Goal: Task Accomplishment & Management: Complete application form

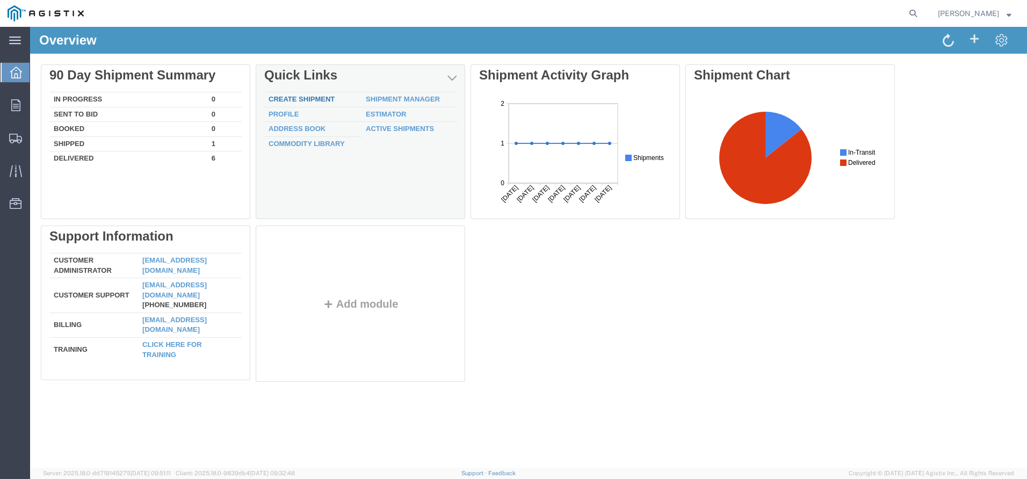
click at [316, 100] on link "Create Shipment" at bounding box center [301, 99] width 66 height 8
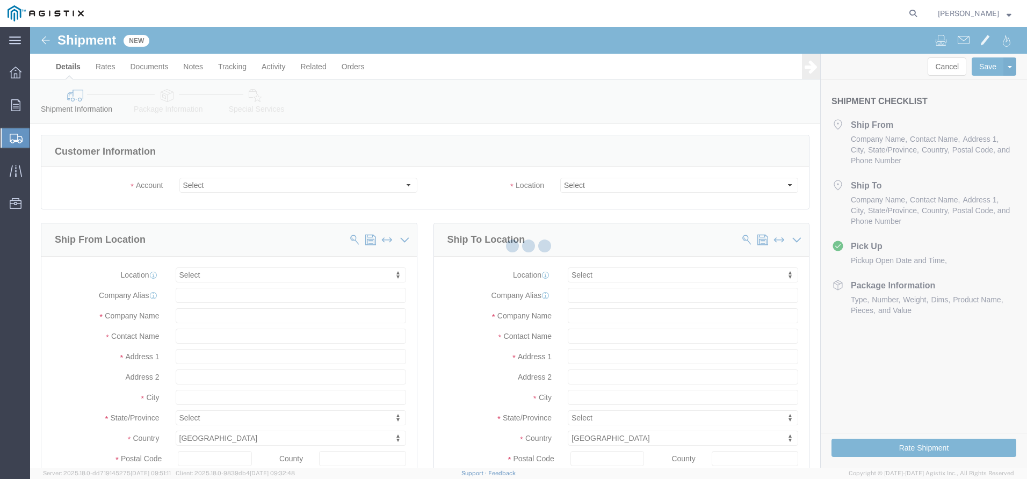
select select
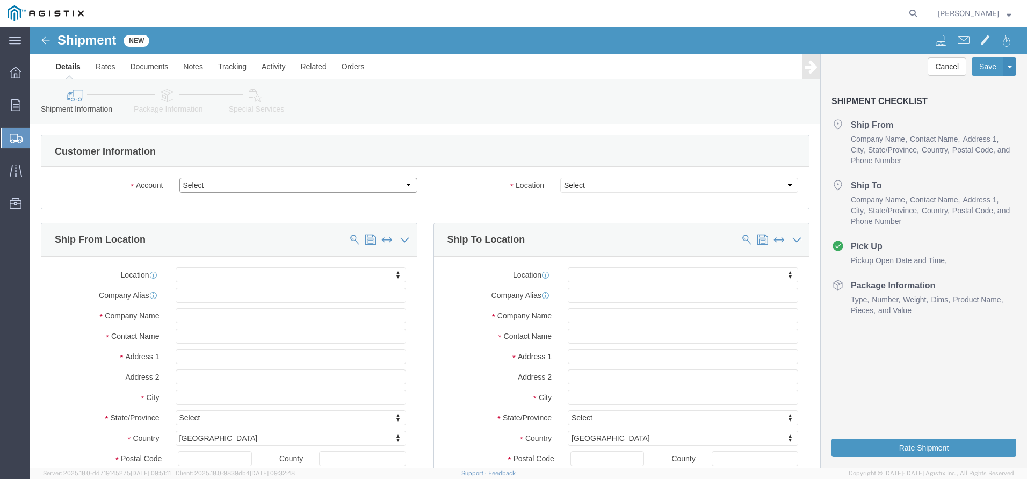
click select "Select Noslen Inc PG&E"
select select "9596"
click select "Select Noslen Inc PG&E"
select select "PURCHORD"
select select
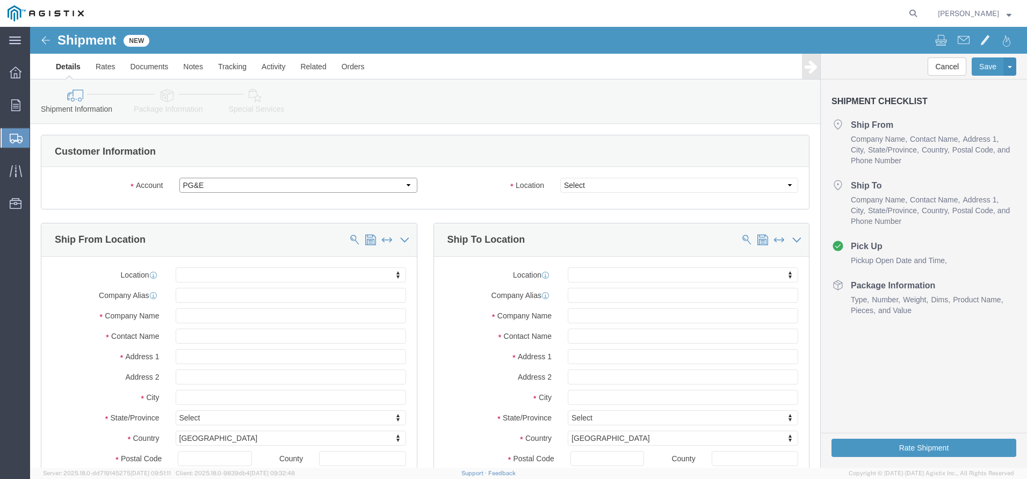
select select
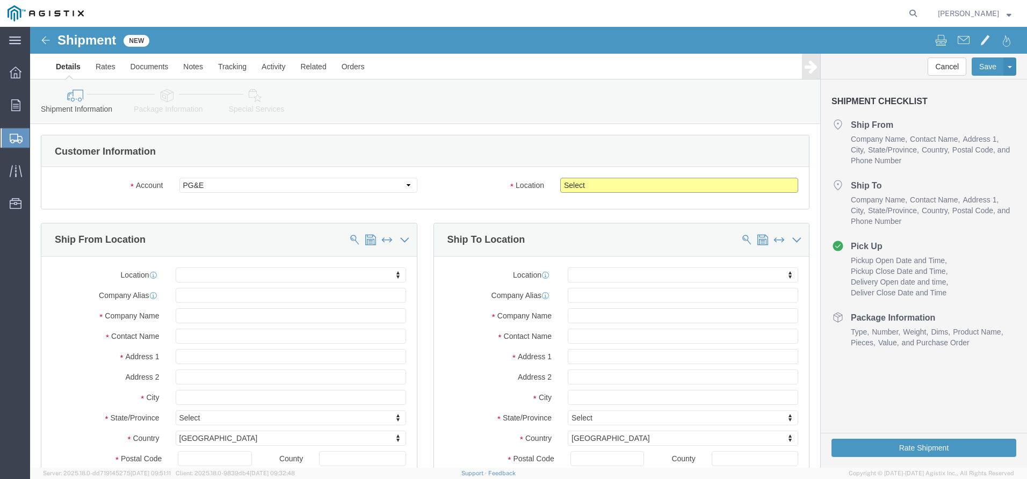
click select "Select All Others [GEOGRAPHIC_DATA] [GEOGRAPHIC_DATA] [GEOGRAPHIC_DATA] [GEOGRA…"
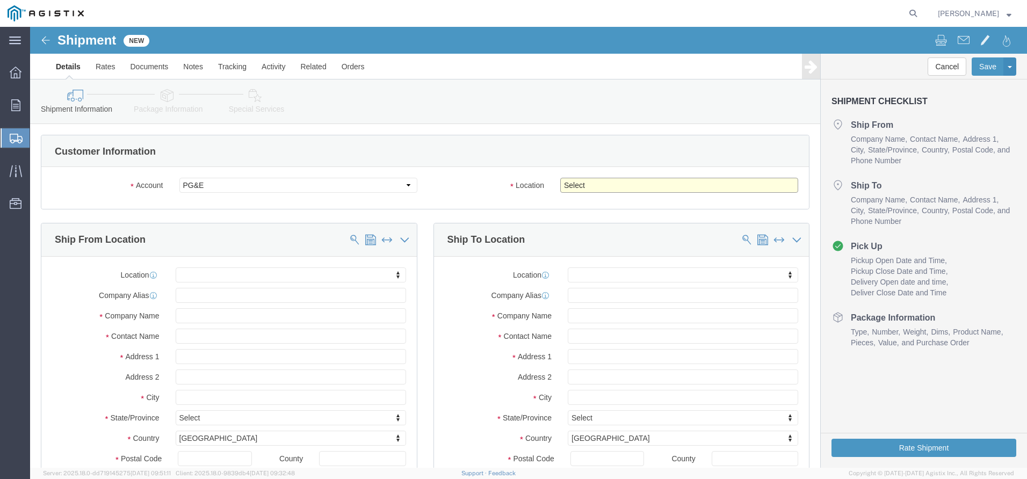
select select "23082"
click select "Select All Others [GEOGRAPHIC_DATA] [GEOGRAPHIC_DATA] [GEOGRAPHIC_DATA] [GEOGRA…"
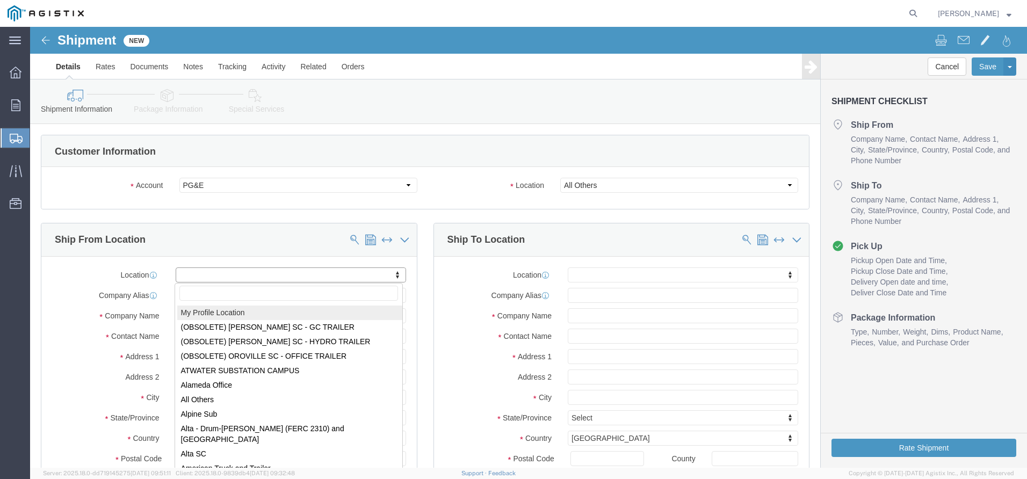
select select "MYPROFILE"
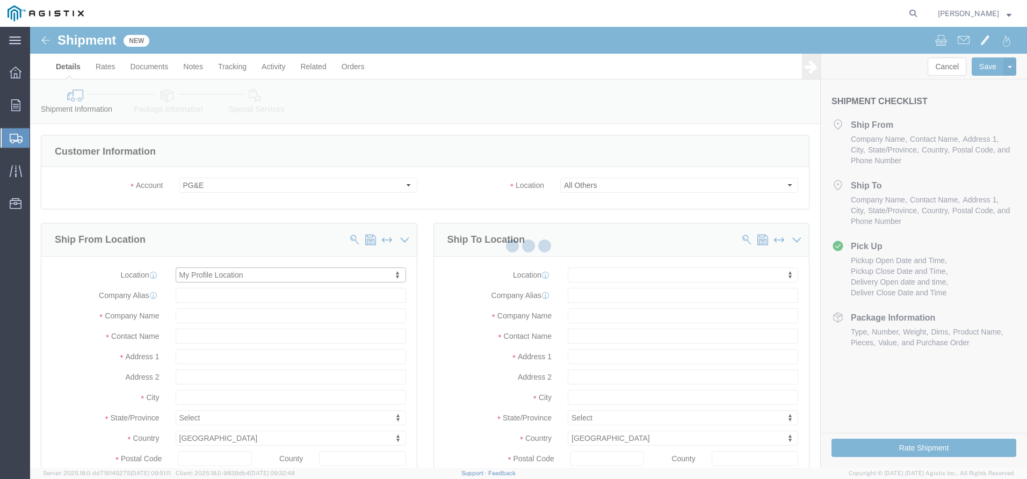
type input "Noslen Inc"
type input "[PERSON_NAME]"
type input "[STREET_ADDRESS]"
type input "[GEOGRAPHIC_DATA]"
type input "80229"
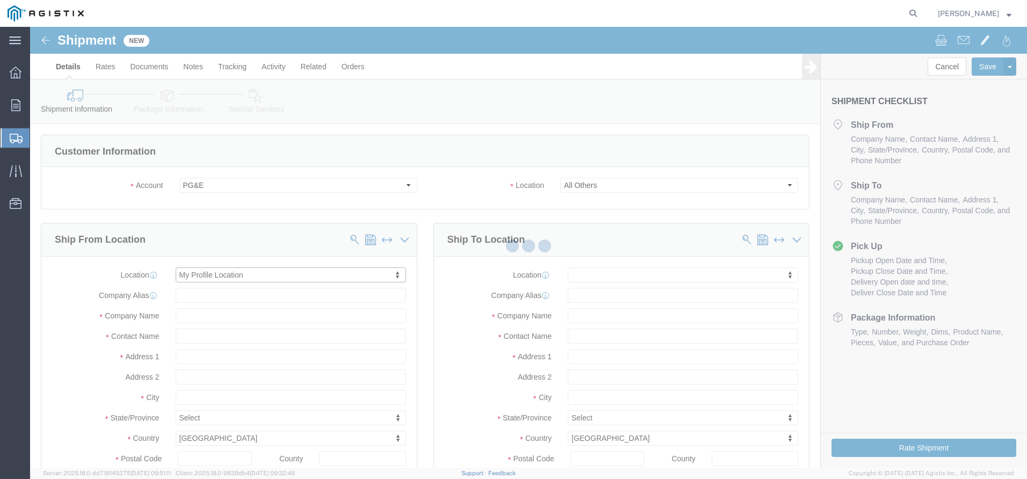
type input "[PHONE_NUMBER]"
type input "[EMAIL_ADDRESS][DOMAIN_NAME]"
checkbox input "true"
select select "CO"
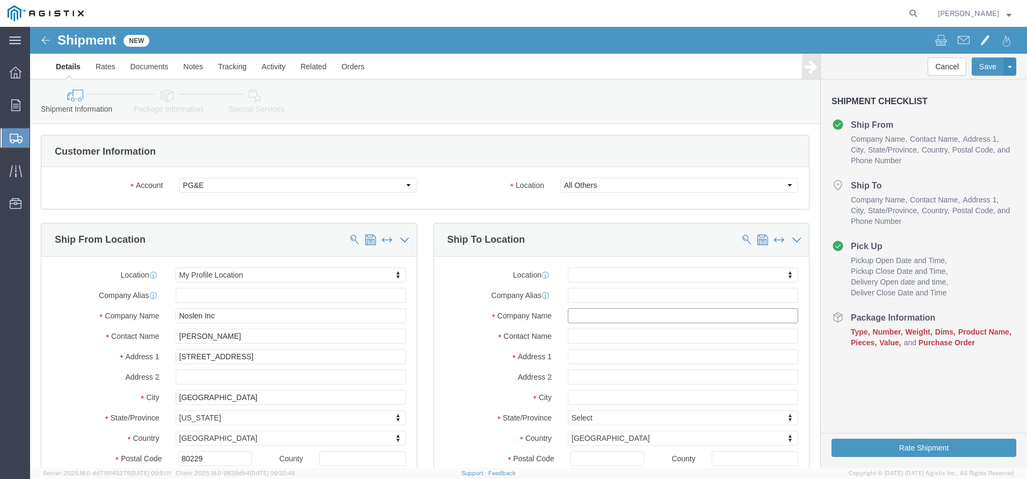
click input "text"
type input "p"
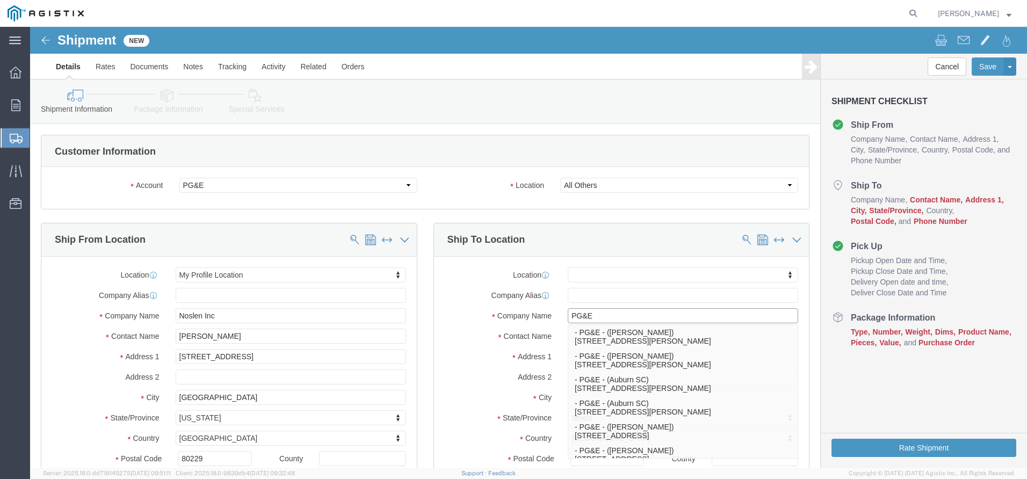
type input "PG&E"
click div "Location My Profile Location (OBSOLETE) [PERSON_NAME] SC - GC TRAILER (OBSOLETE…"
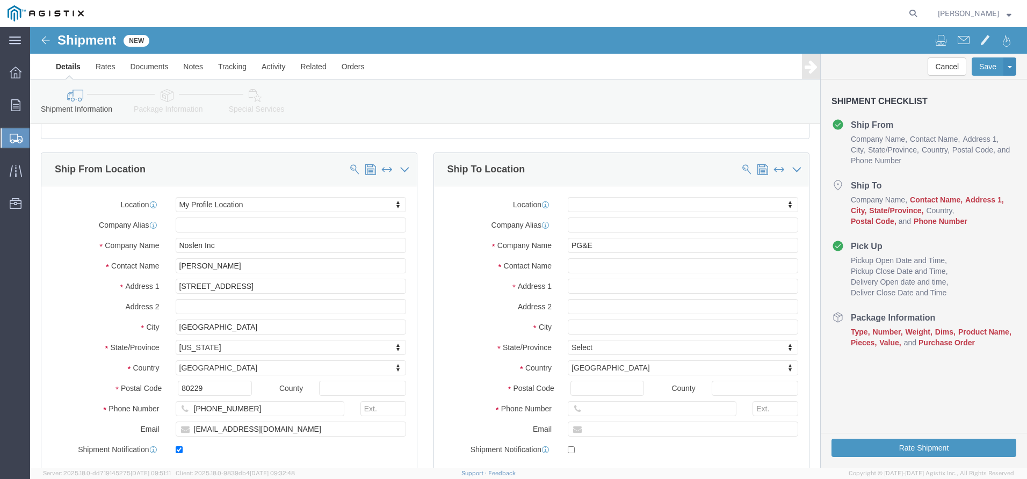
scroll to position [107, 0]
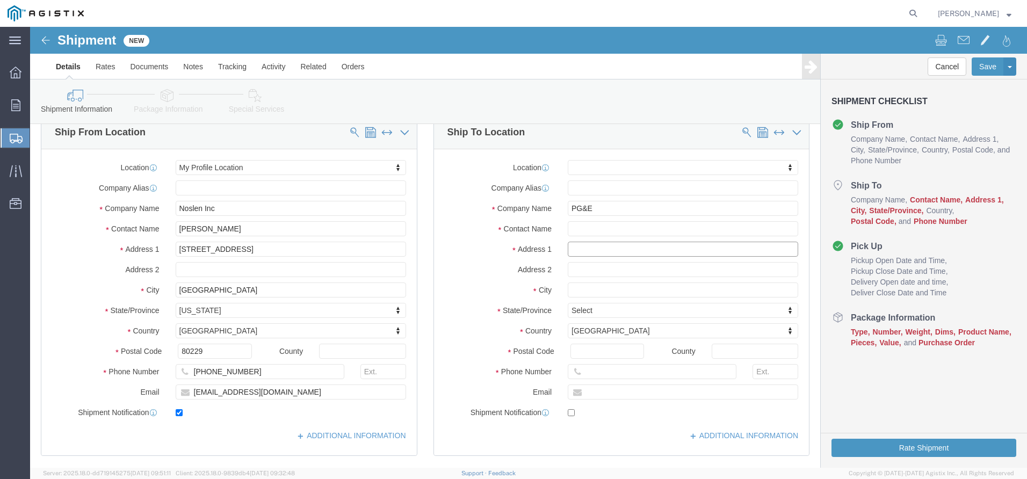
click input "text"
type input "[STREET_ADDRESS]"
select select
click input "text"
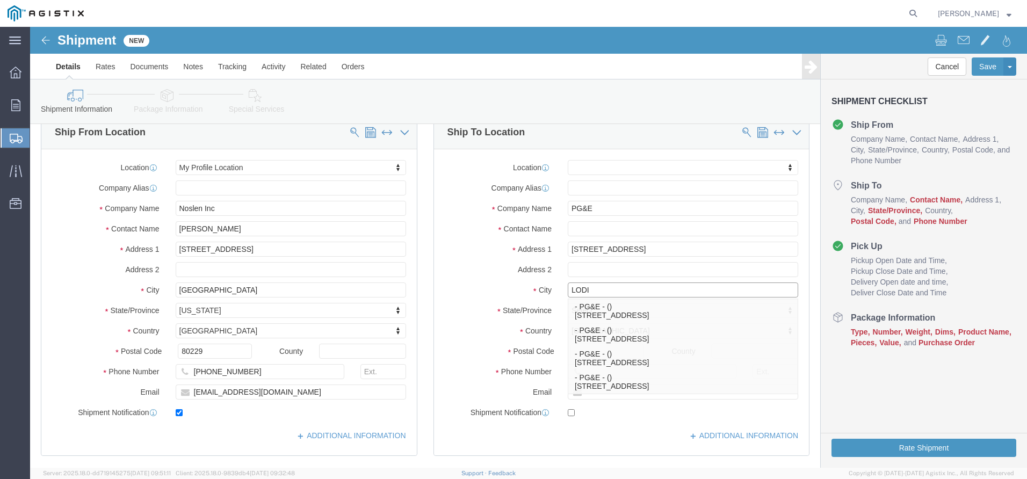
type input "LODI"
click label "Country"
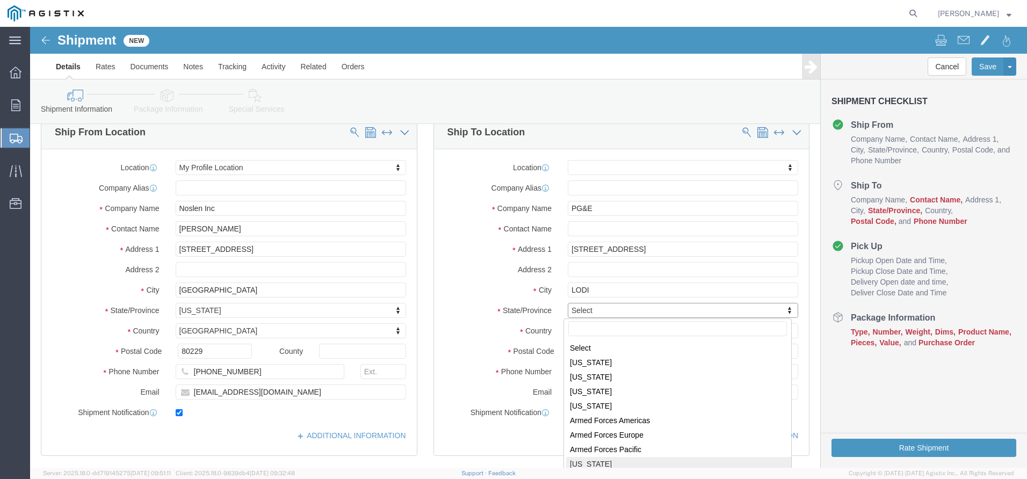
select select
select select "CA"
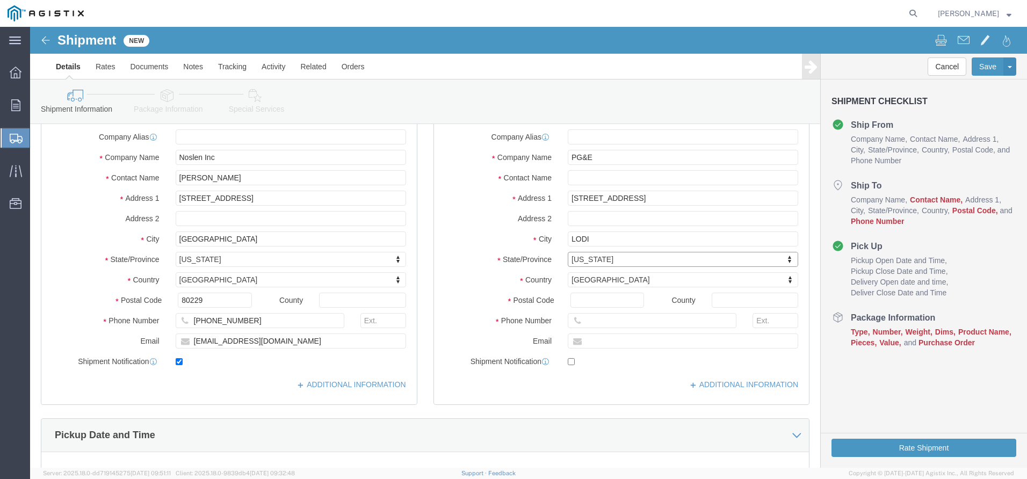
scroll to position [161, 0]
click input "Postal Code"
type input "95240"
select select
click input "text"
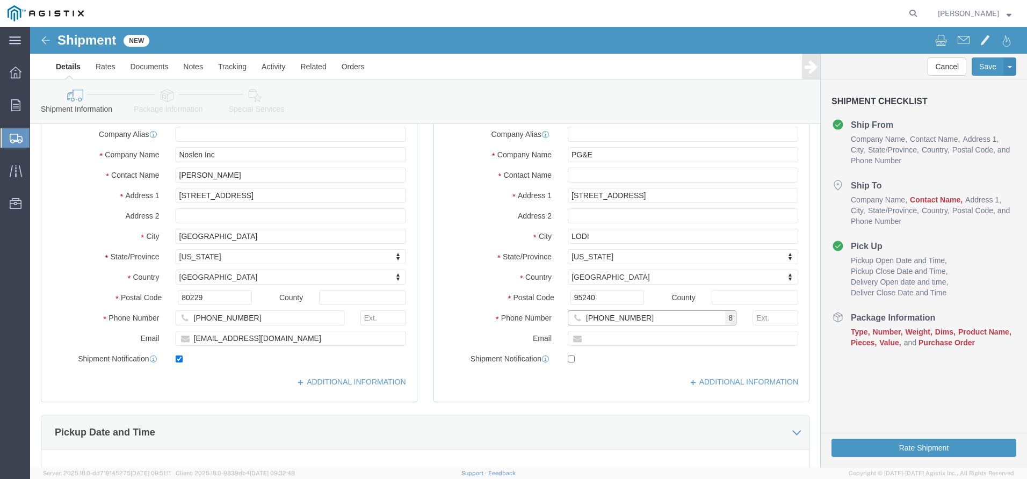
scroll to position [54, 0]
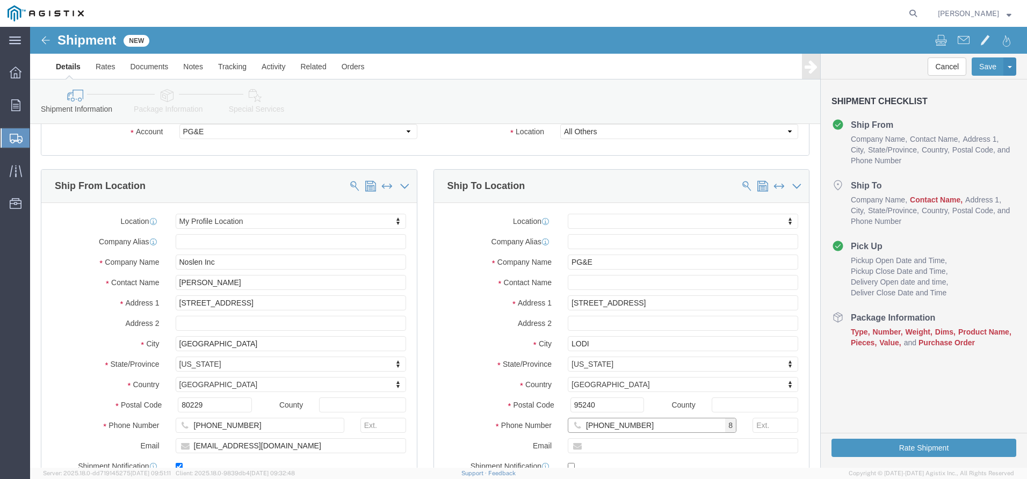
type input "[PHONE_NUMBER]"
click input "text"
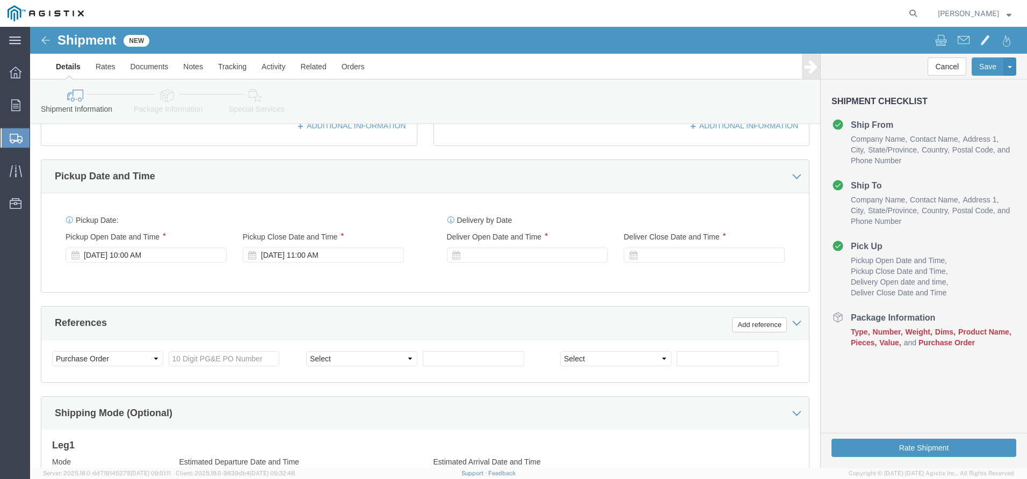
scroll to position [430, 0]
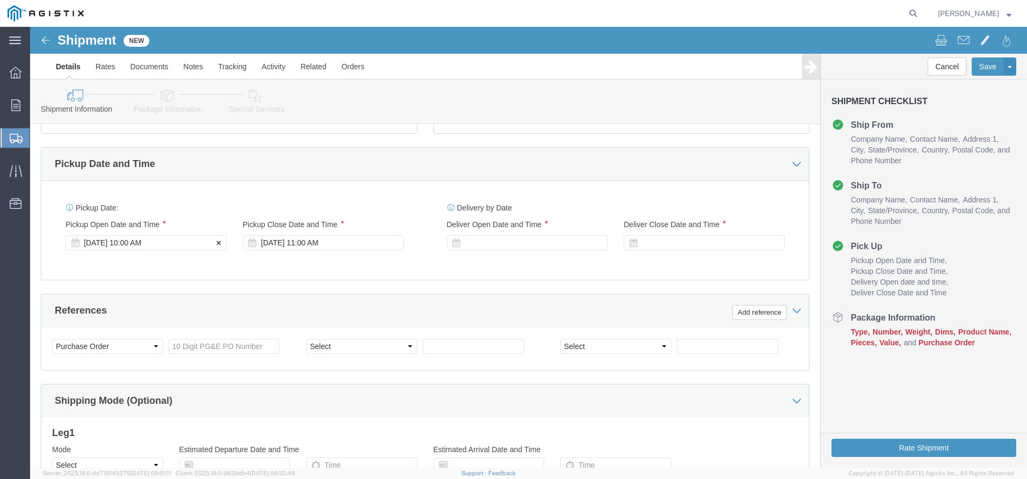
type input "[PERSON_NAME]"
click div "[DATE] 10:00 AM"
click div "[DATE] 11:00 AM"
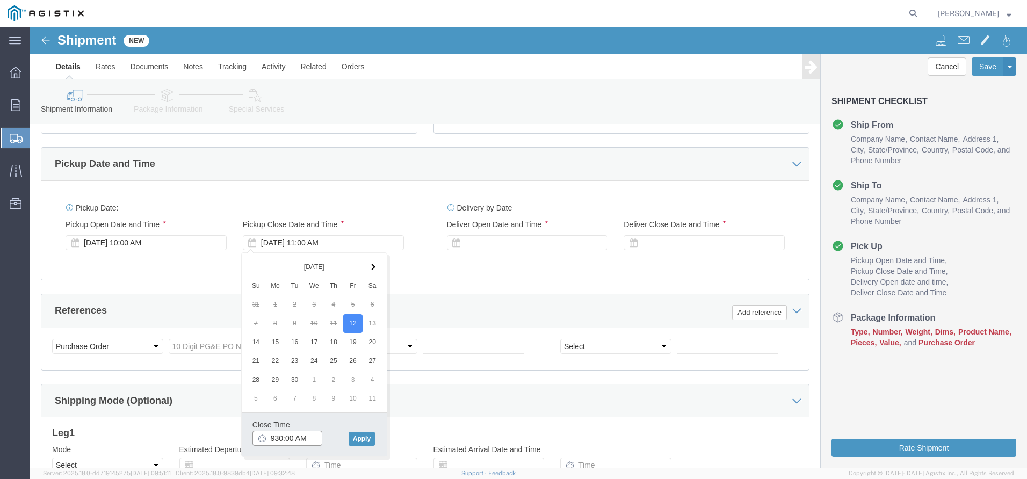
click input "930:00 AM"
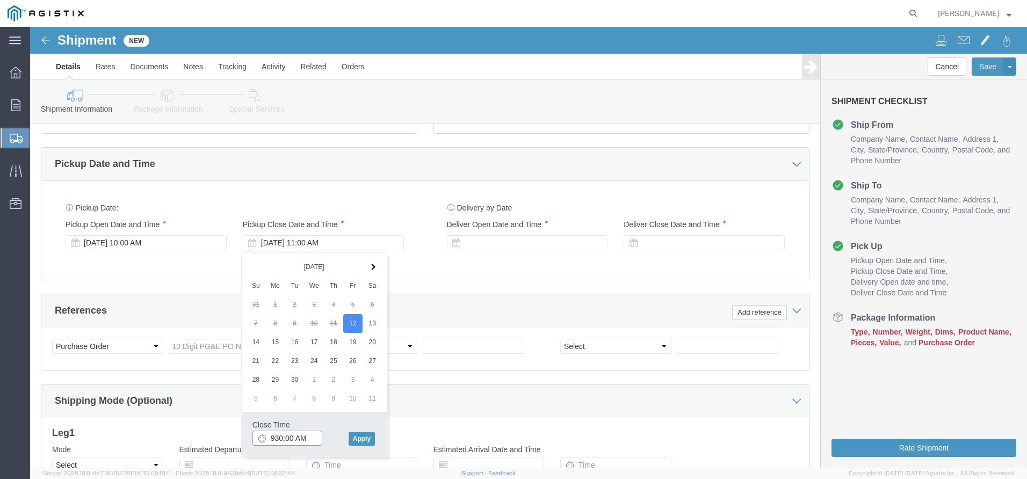
click input "930:00 AM"
type input "9:30 AM"
click button "Apply"
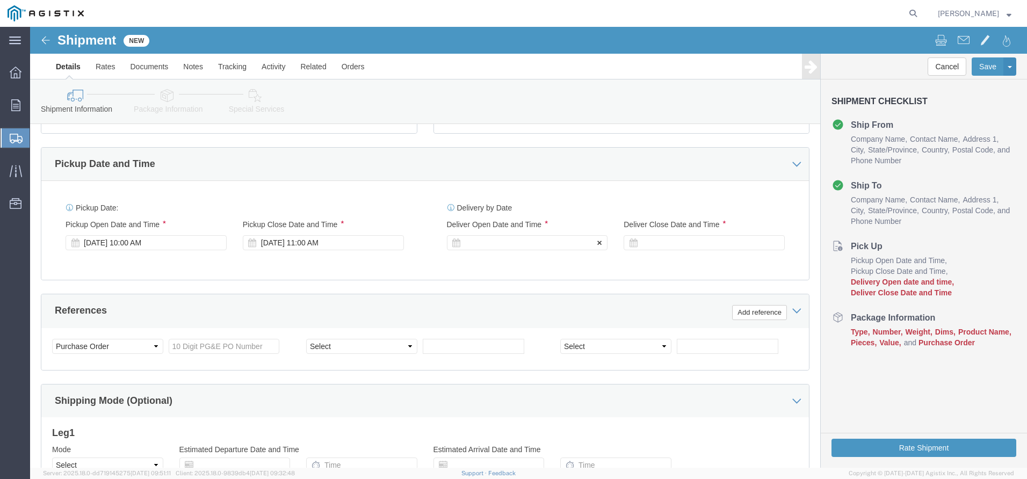
click div
drag, startPoint x: 453, startPoint y: 416, endPoint x: 634, endPoint y: 347, distance: 193.1
click div "Select Account Type Activity ID Airline Appointment Number ASN Batch Request # …"
click div
type input "2:00 PM"
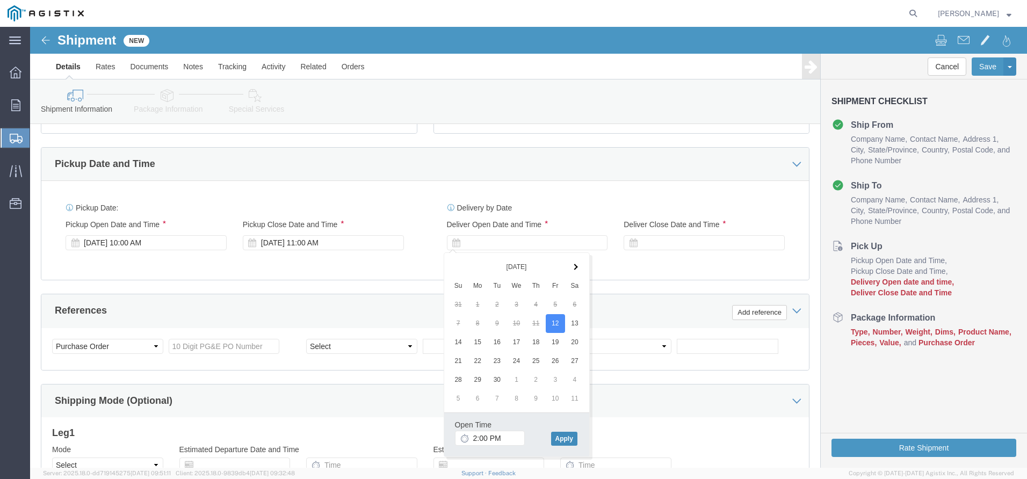
click button "Apply"
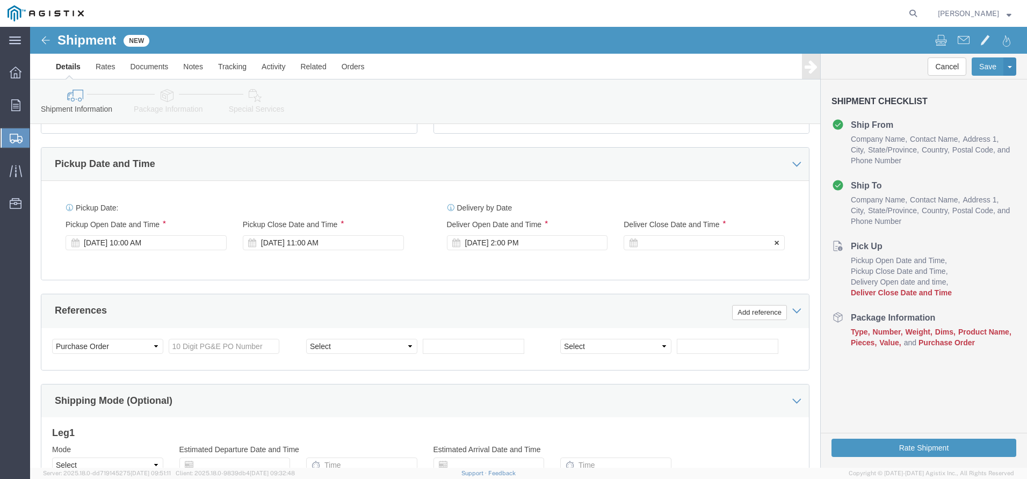
click div
click div "[DATE] 11:00 AM"
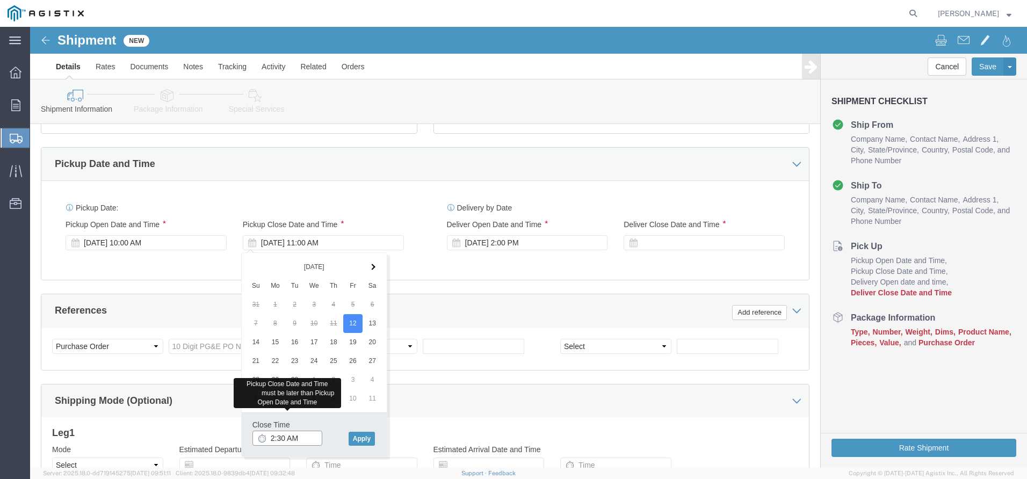
click input "2:30 AM"
click input "2:00 AM"
type input "2:00 PM"
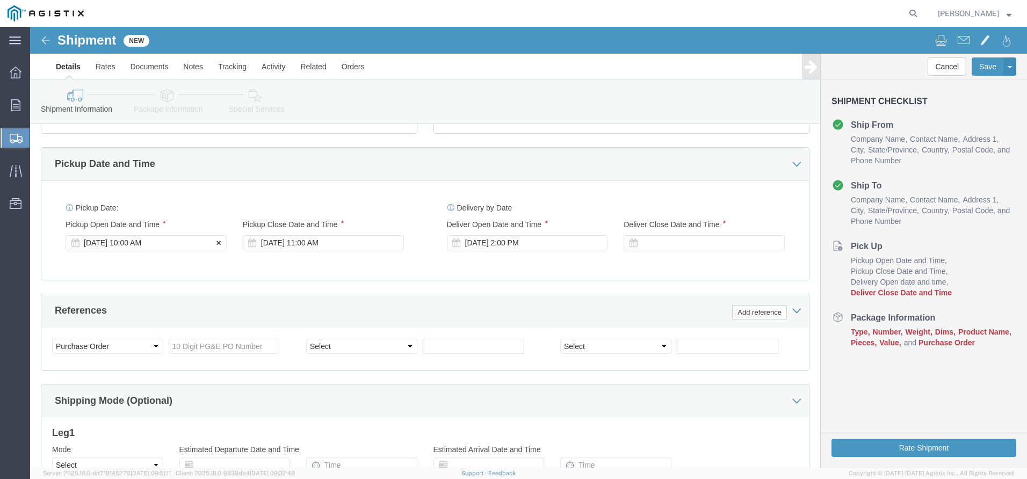
click div "[DATE] 10:00 AM"
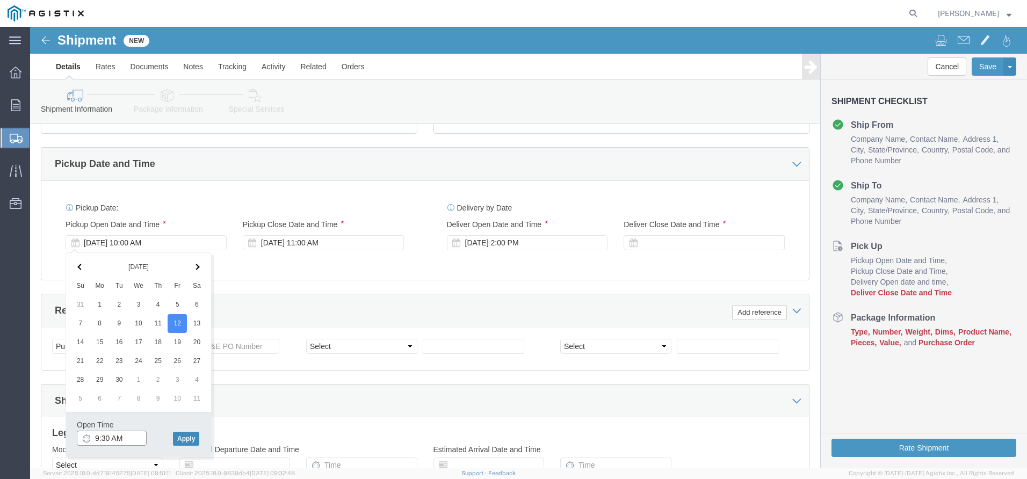
type input "9:30 AM"
click button "Apply"
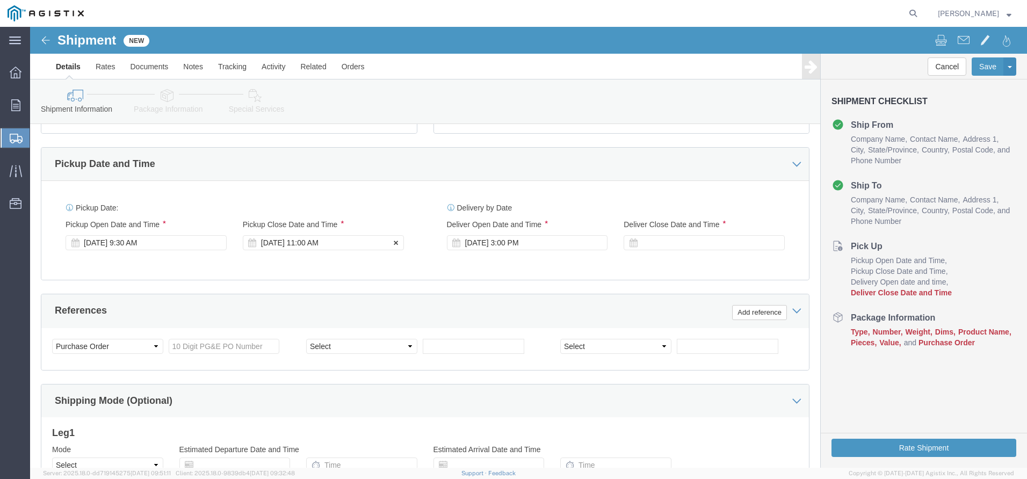
click div "[DATE] 11:00 AM"
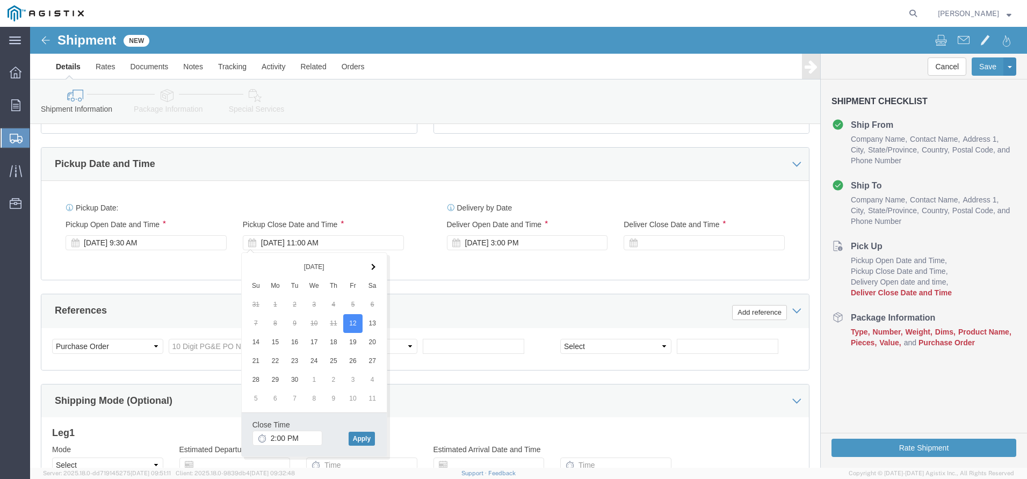
click button "Apply"
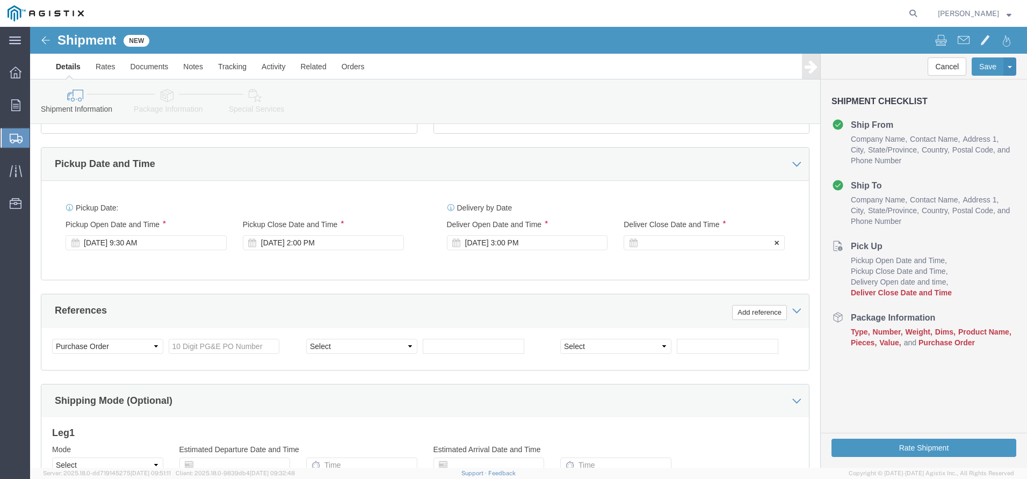
click div
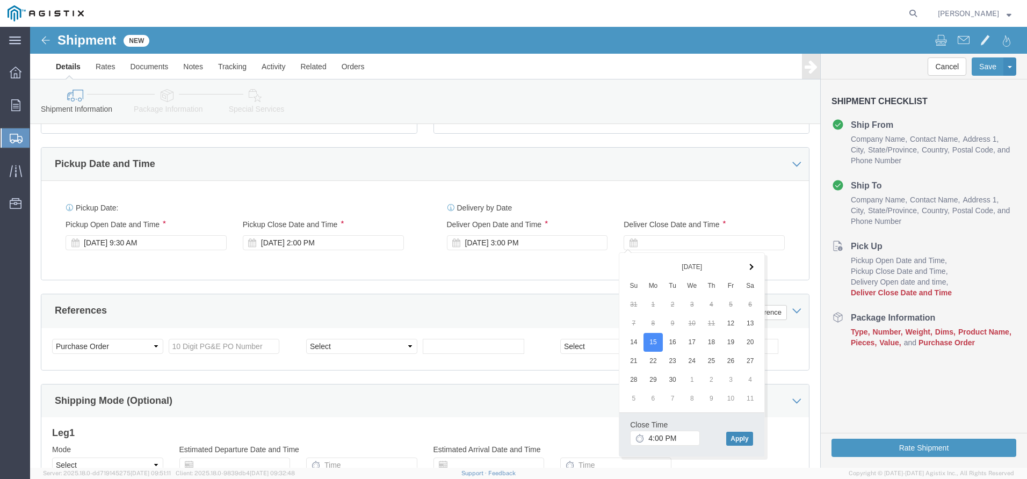
click button "Apply"
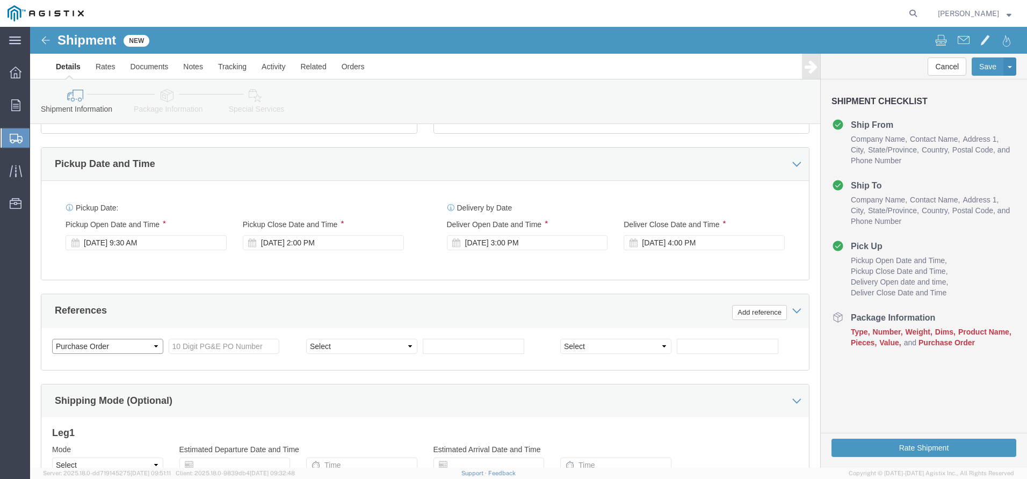
click select "Select Account Type Activity ID Airline Appointment Number ASN Batch Request # …"
click input "text"
type input "2701225770"
click select "Select Account Type Activity ID Airline Appointment Number ASN Batch Request # …"
select select "PURCHORD"
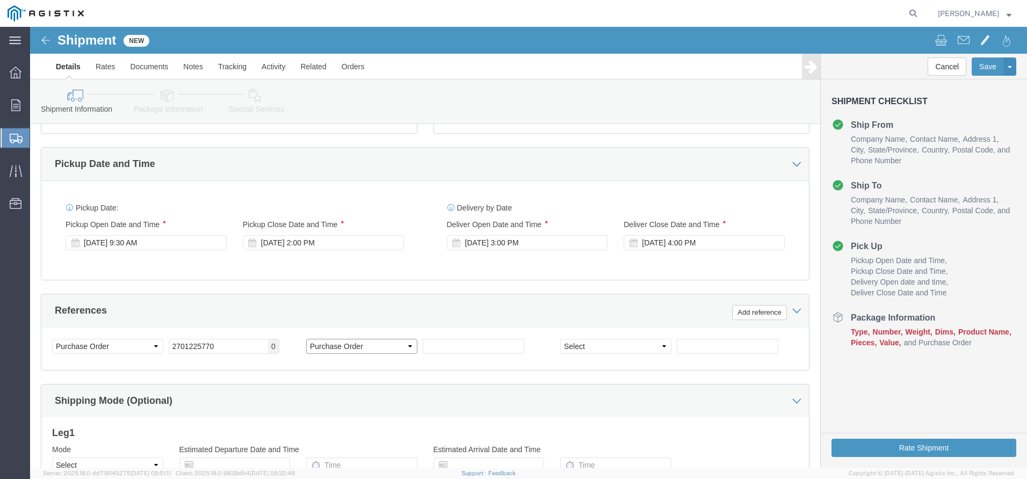
click select "Select Account Type Activity ID Airline Appointment Number ASN Batch Request # …"
click input "text"
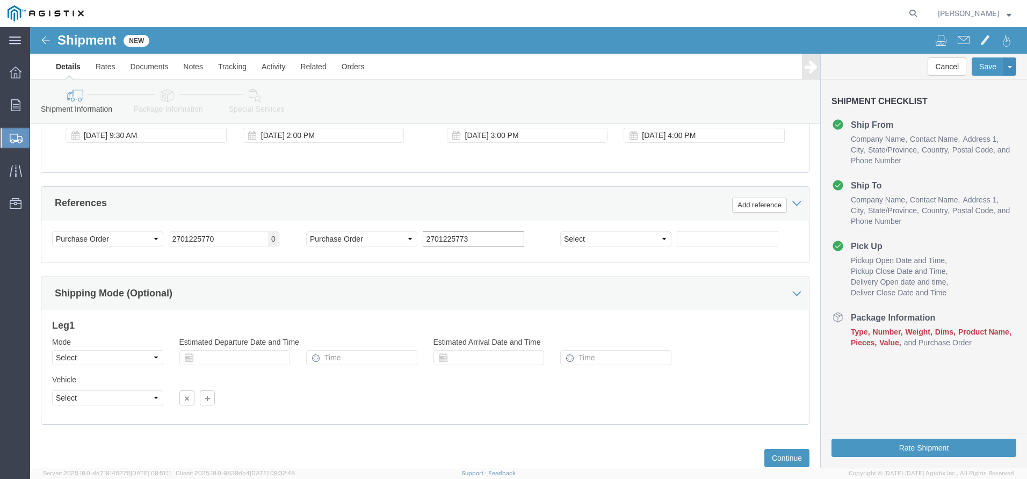
scroll to position [569, 0]
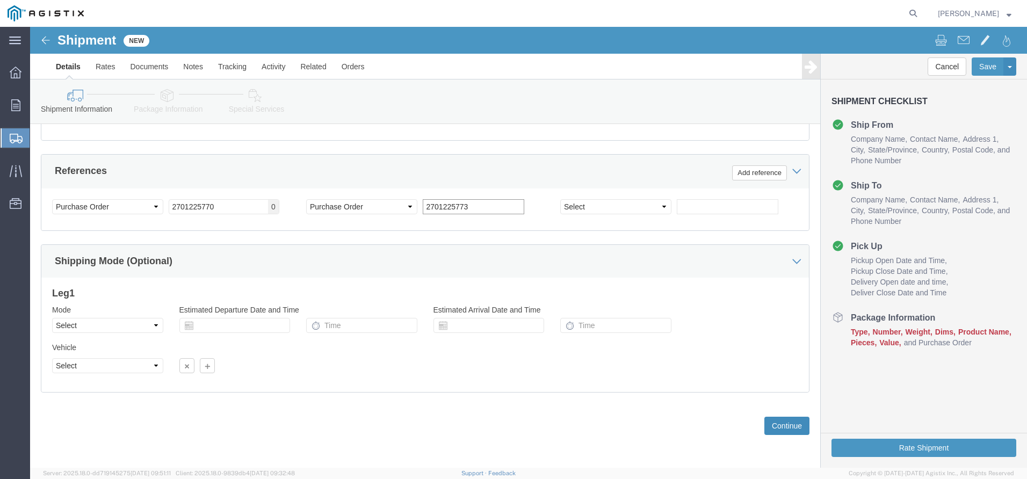
type input "2701225773"
click button "Continue"
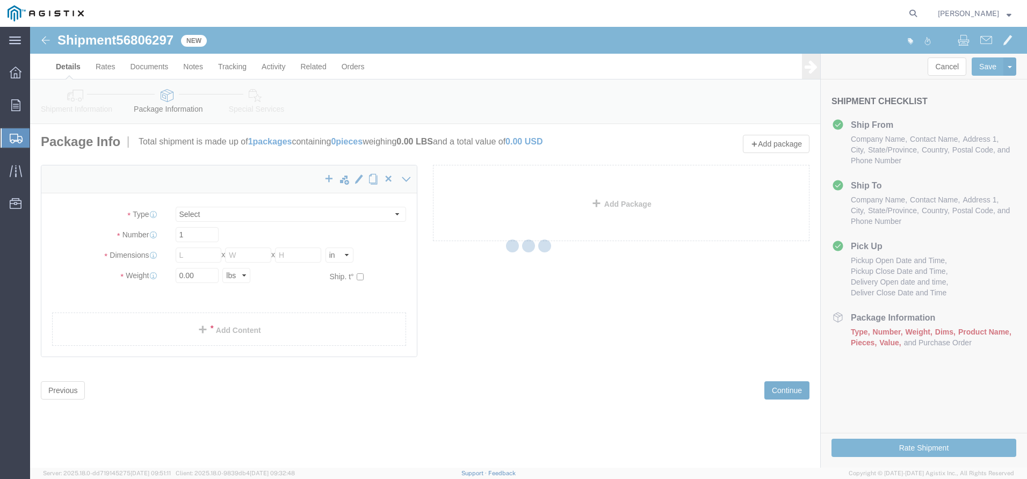
select select "CBOX"
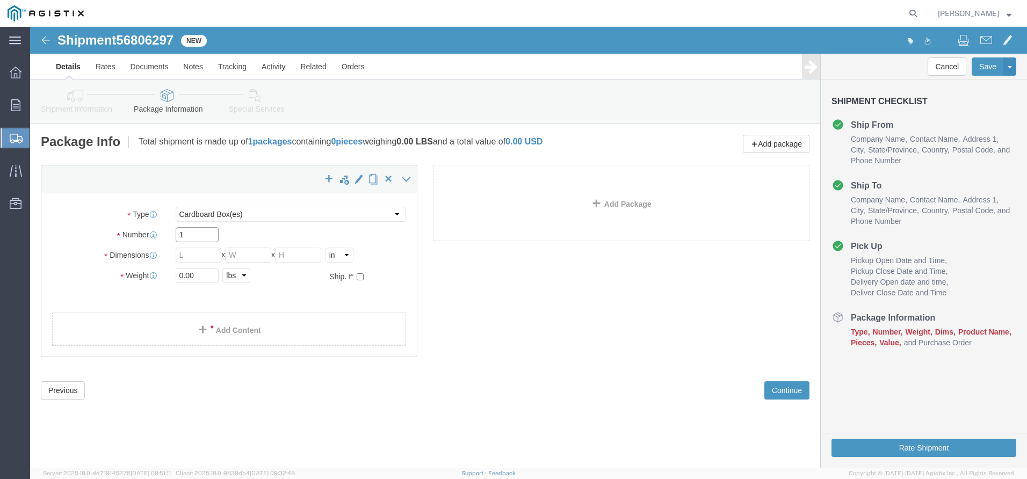
click input "1"
type input "2"
click input "text"
type input "9"
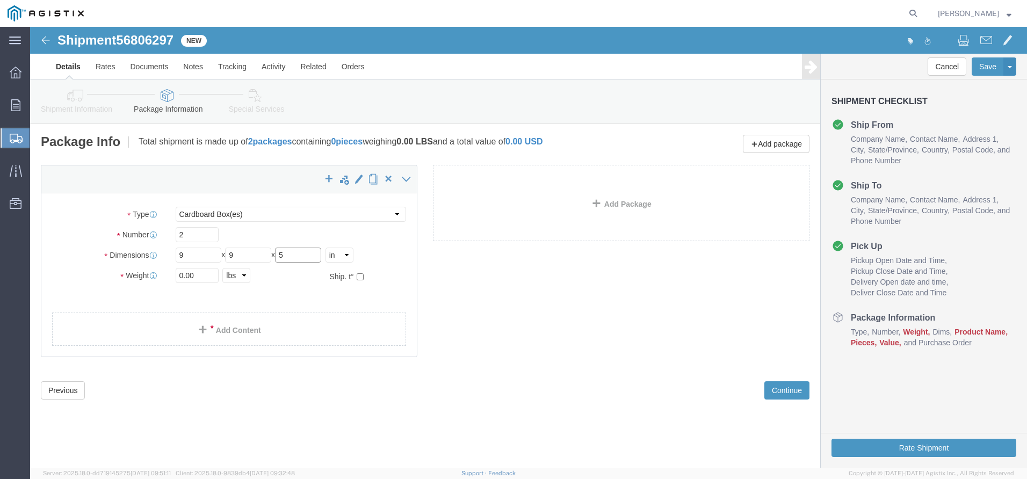
type input "5"
drag, startPoint x: 166, startPoint y: 251, endPoint x: 118, endPoint y: 250, distance: 47.8
click div "Weight Total weight of packages in pounds or kilograms 0.00 Select kgs lbs Ship…"
type input "27"
click link "Add Content"
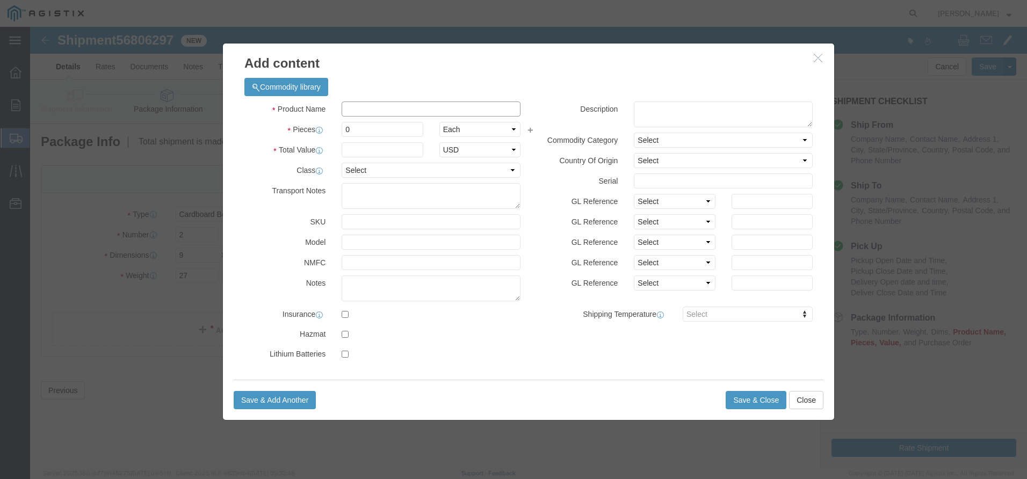
click input "text"
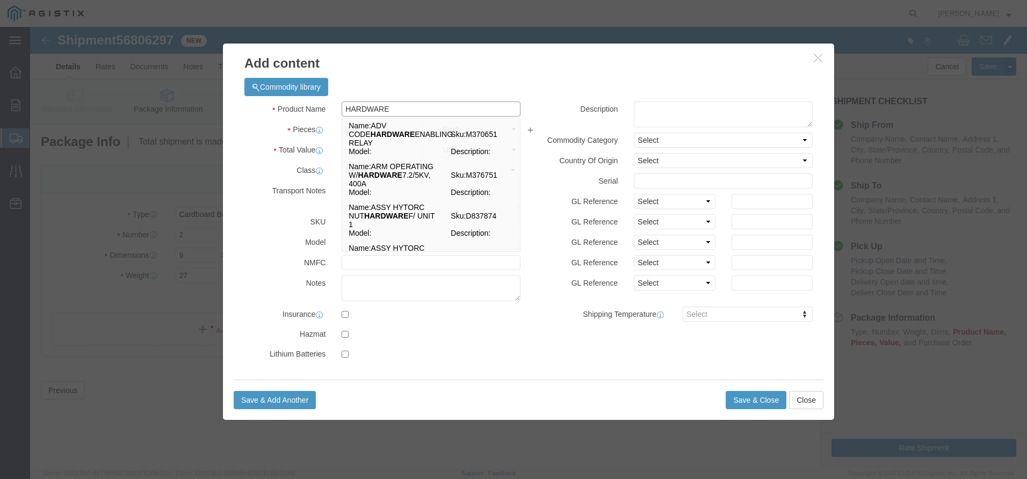
type input "HARDWARE"
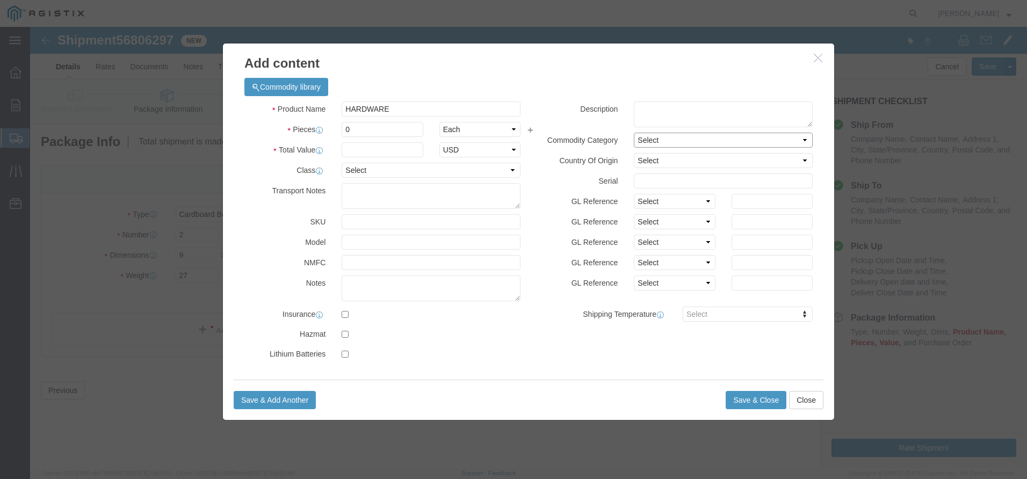
click select "Select"
drag, startPoint x: 342, startPoint y: 104, endPoint x: 294, endPoint y: 104, distance: 48.3
click div "Pieces 0 Select Bag Barrels 100Board Feet Bottle Box Blister Pack Carats Can Ca…"
click input "text"
drag, startPoint x: 338, startPoint y: 100, endPoint x: 301, endPoint y: 99, distance: 37.6
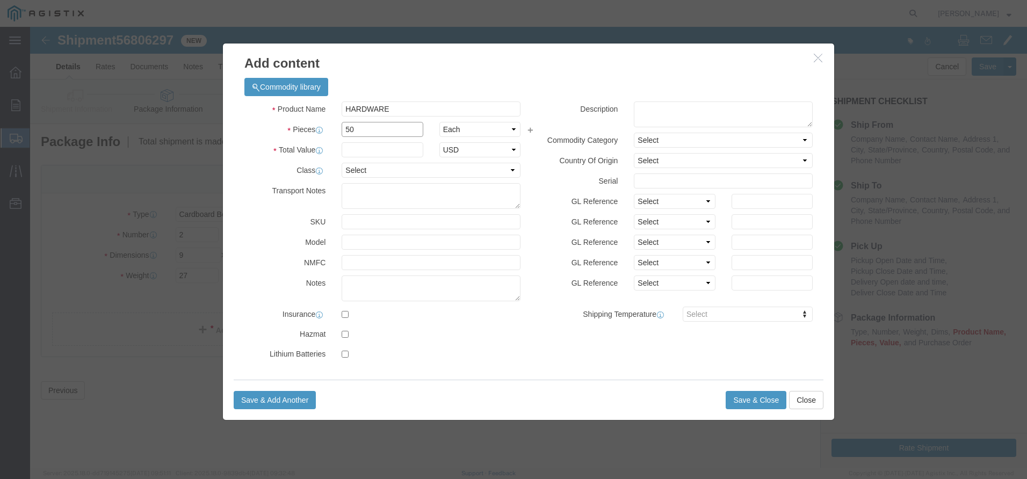
click div "Pieces 50 Select Bag Barrels 100Board Feet Bottle Box Blister Pack Carats Can C…"
type input "100"
click input "text"
type input "1600"
click select "Select 50 55 60 65 70 85 92.5 100 125 175 250 300 400"
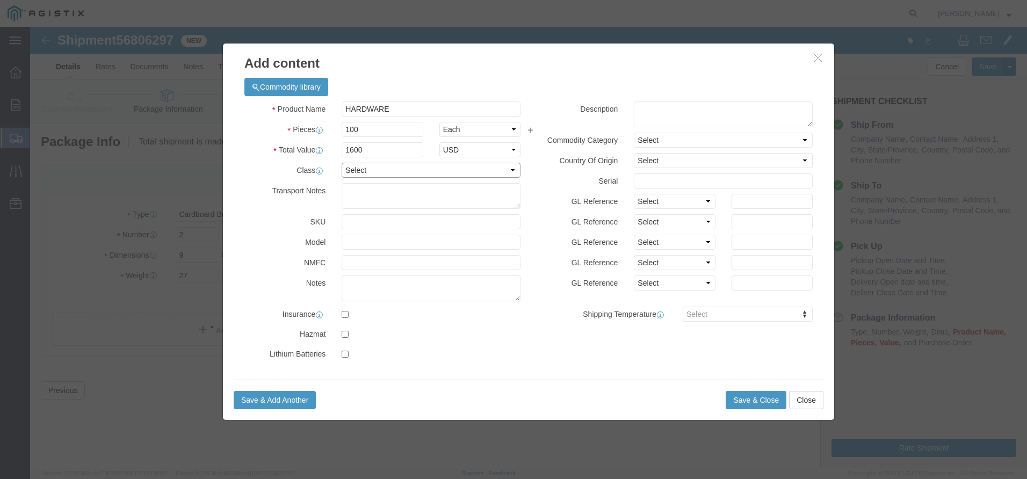
select select "60"
click select "Select 50 55 60 65 70 85 92.5 100 125 175 250 300 400"
click textarea
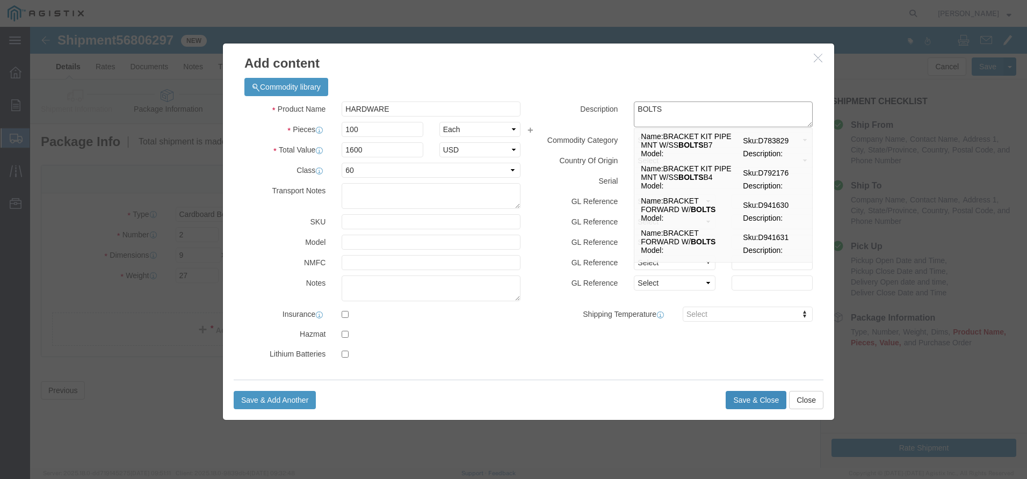
type textarea "BOLTS"
click button "Save & Close"
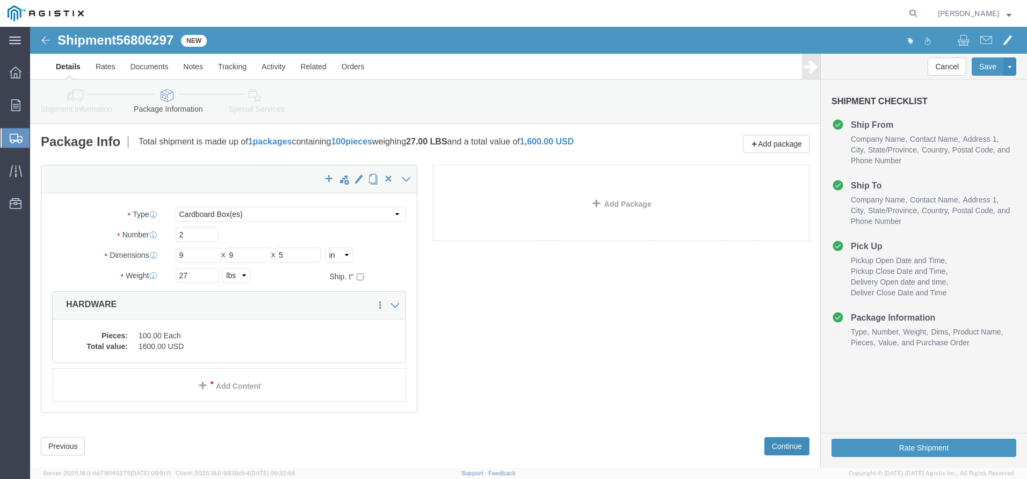
click button "Continue"
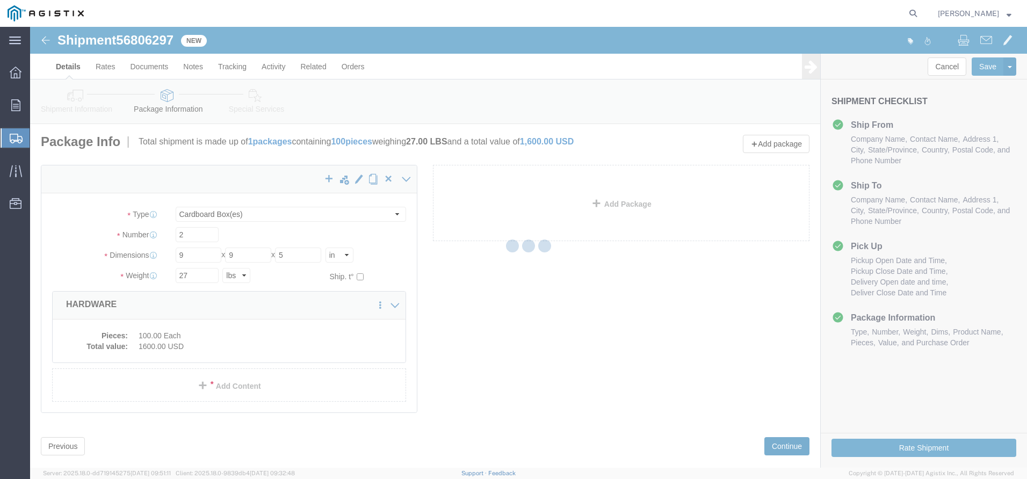
select select
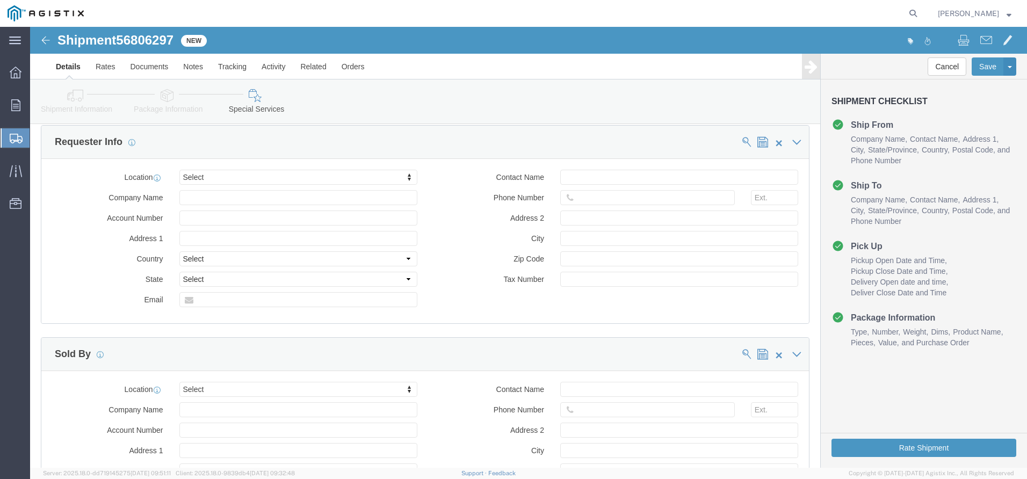
scroll to position [1018, 0]
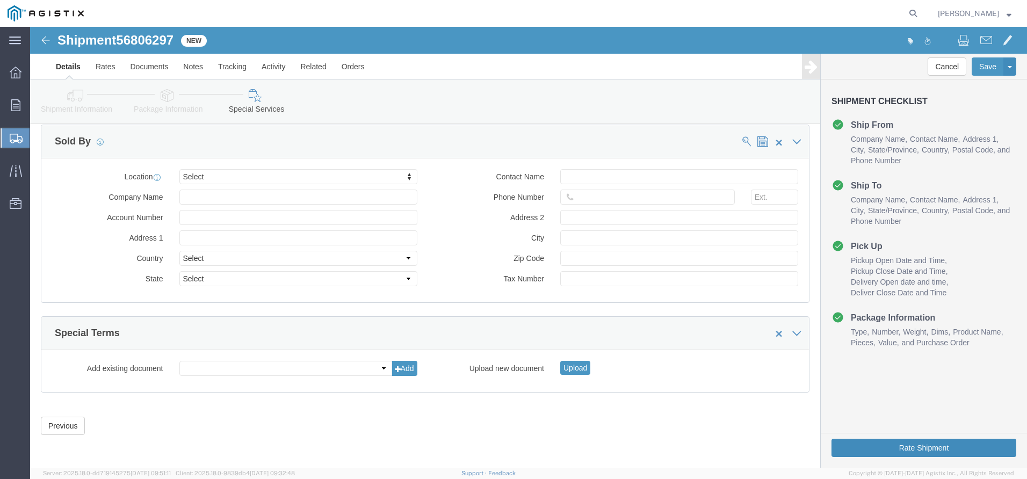
click button "Rate Shipment"
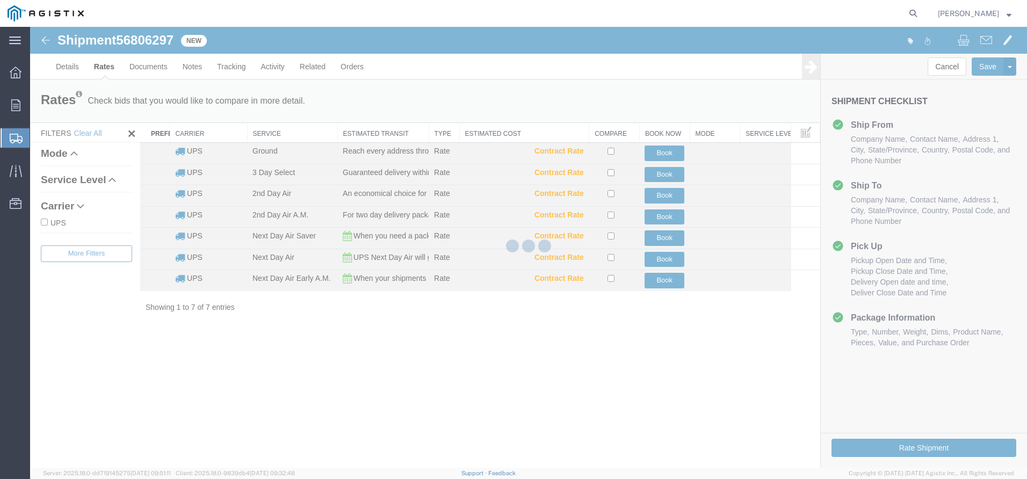
scroll to position [0, 0]
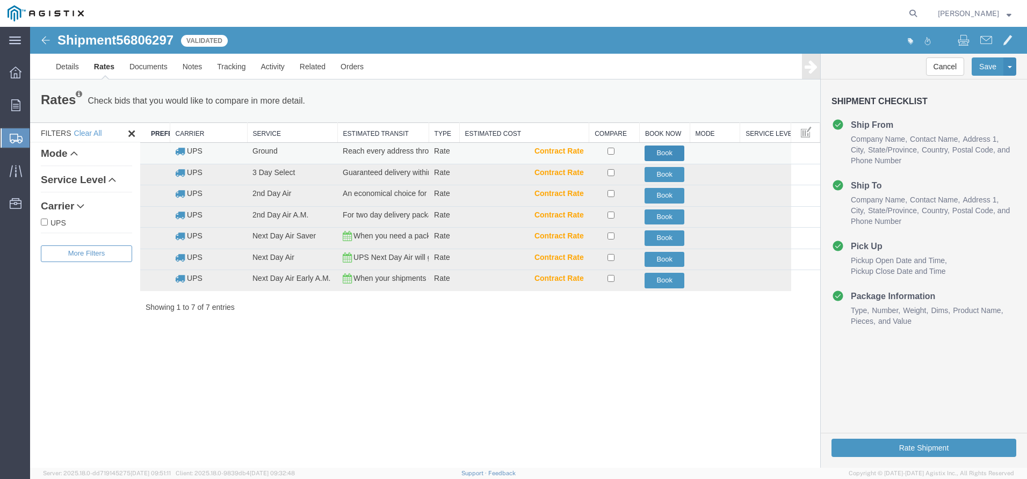
click at [670, 149] on button "Book" at bounding box center [664, 154] width 40 height 16
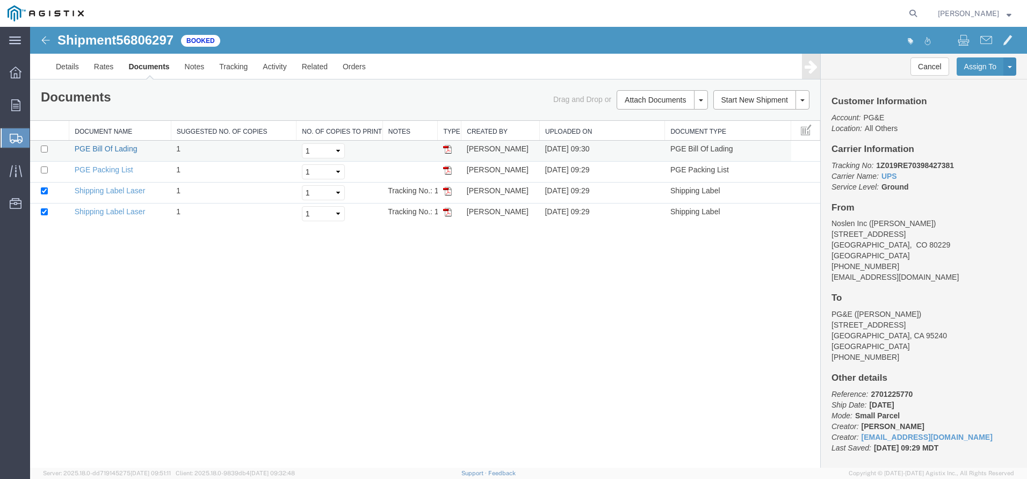
click at [101, 149] on link "PGE Bill Of Lading" at bounding box center [106, 148] width 63 height 9
click at [128, 188] on link "Shipping Label Laser" at bounding box center [110, 190] width 71 height 9
click at [101, 207] on td "Shipping Label Laser" at bounding box center [120, 214] width 102 height 21
click at [107, 212] on link "Shipping Label Laser" at bounding box center [110, 211] width 71 height 9
click at [446, 189] on img at bounding box center [447, 191] width 9 height 9
